Goal: Task Accomplishment & Management: Use online tool/utility

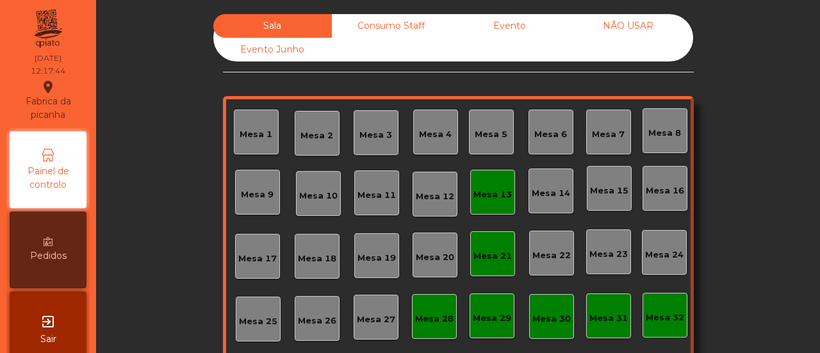
scroll to position [151, 0]
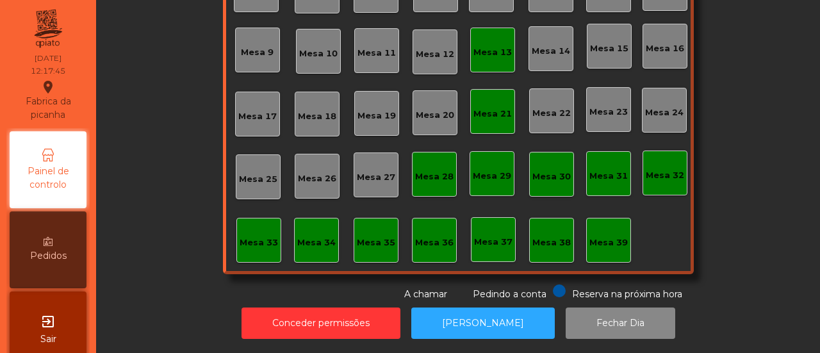
click at [601, 218] on div "Mesa 39" at bounding box center [608, 240] width 45 height 45
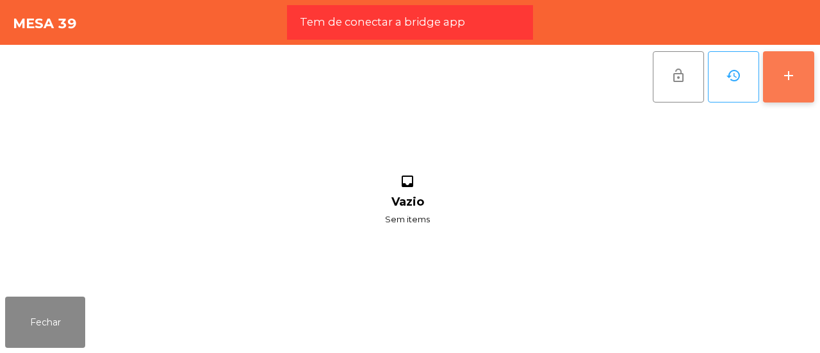
click at [786, 90] on button "add" at bounding box center [788, 76] width 51 height 51
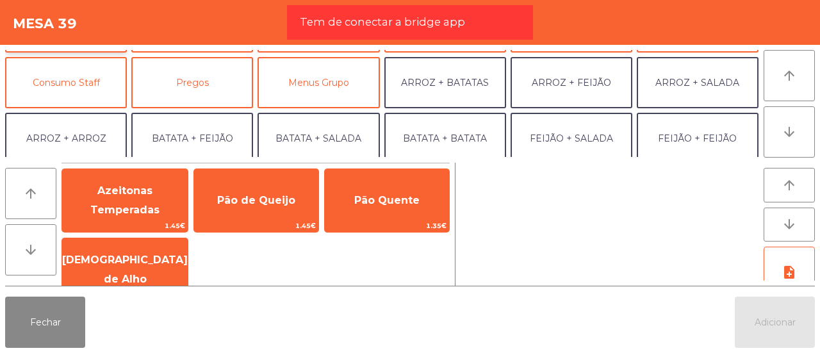
scroll to position [105, 0]
click at [101, 99] on button "Consumo Staff" at bounding box center [66, 81] width 122 height 51
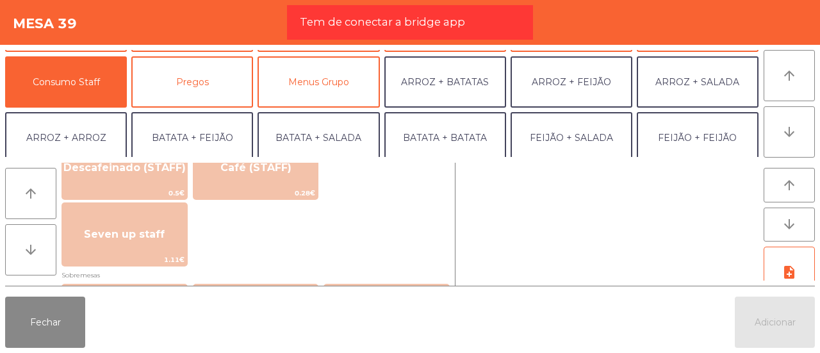
scroll to position [784, 0]
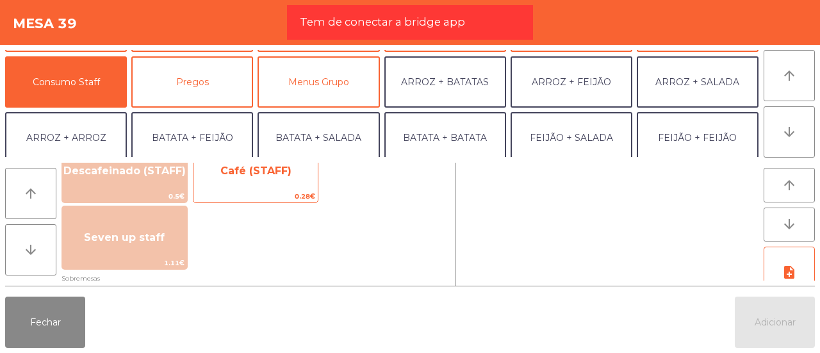
click at [261, 191] on span "0.28€" at bounding box center [255, 196] width 125 height 12
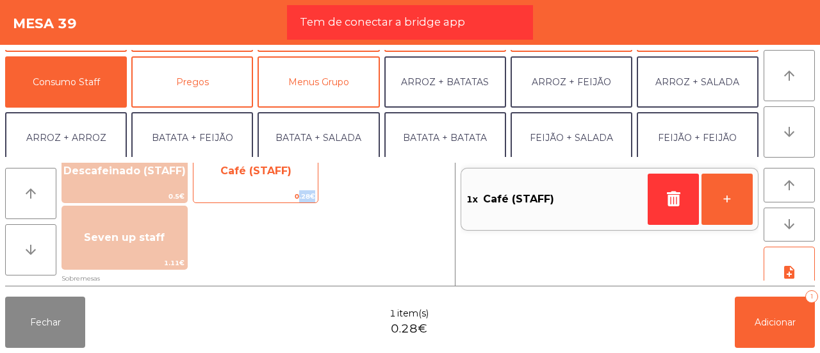
click at [261, 191] on span "0.28€" at bounding box center [255, 196] width 125 height 12
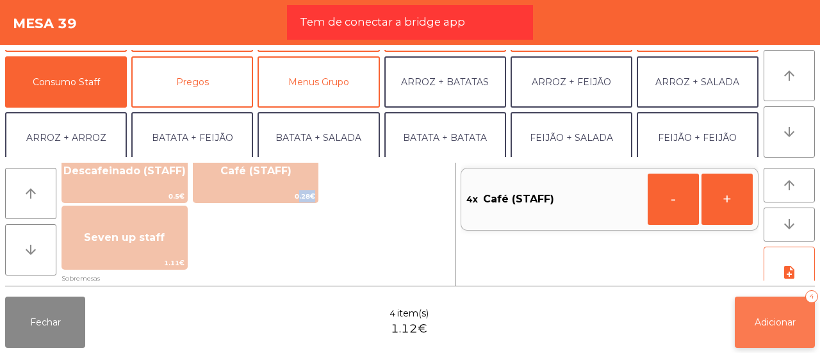
click at [765, 334] on button "Adicionar 4" at bounding box center [774, 321] width 80 height 51
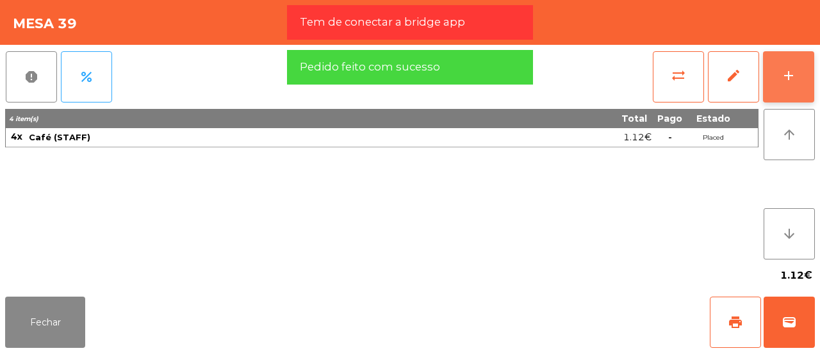
click at [796, 61] on button "add" at bounding box center [788, 76] width 51 height 51
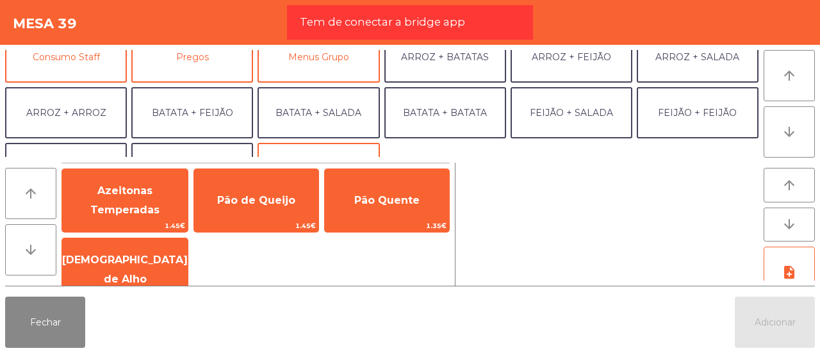
scroll to position [131, 0]
click at [79, 75] on button "Consumo Staff" at bounding box center [66, 55] width 122 height 51
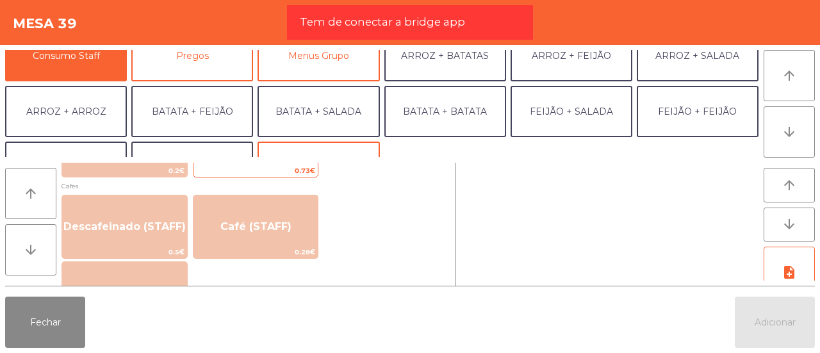
scroll to position [733, 0]
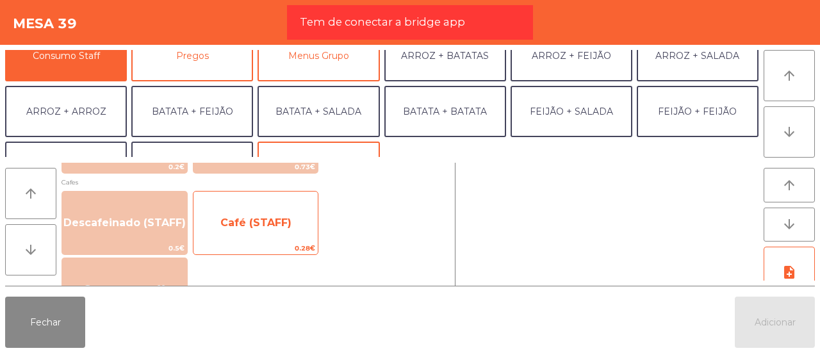
click at [243, 217] on span "Café (STAFF)" at bounding box center [255, 222] width 71 height 12
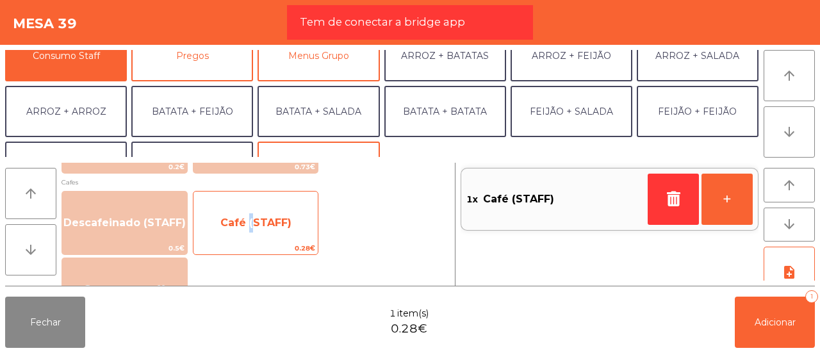
click at [243, 217] on span "Café (STAFF)" at bounding box center [255, 222] width 71 height 12
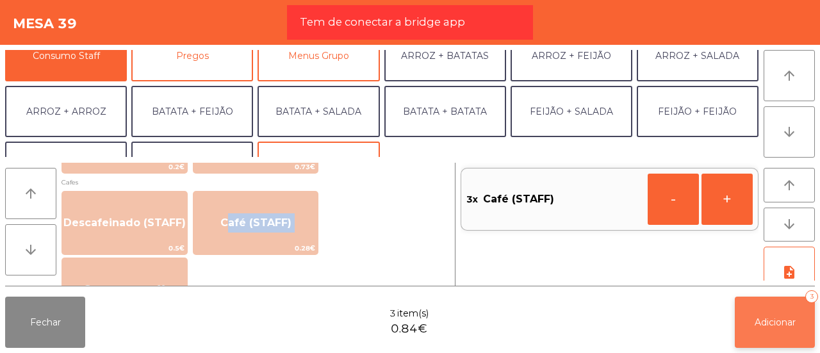
click at [750, 334] on button "Adicionar 3" at bounding box center [774, 321] width 80 height 51
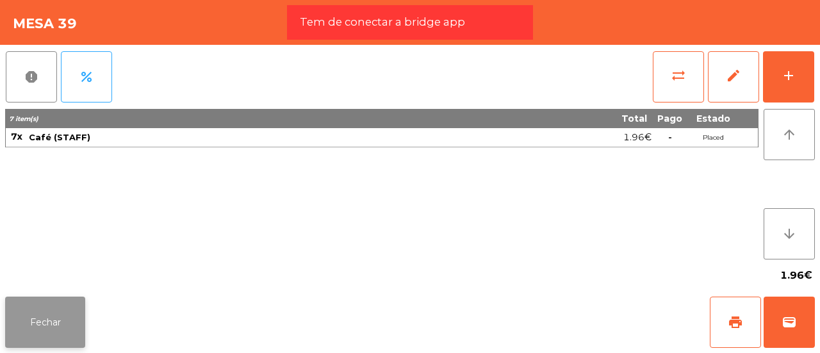
click at [24, 336] on button "Fechar" at bounding box center [45, 321] width 80 height 51
